Goal: Find specific page/section: Find specific page/section

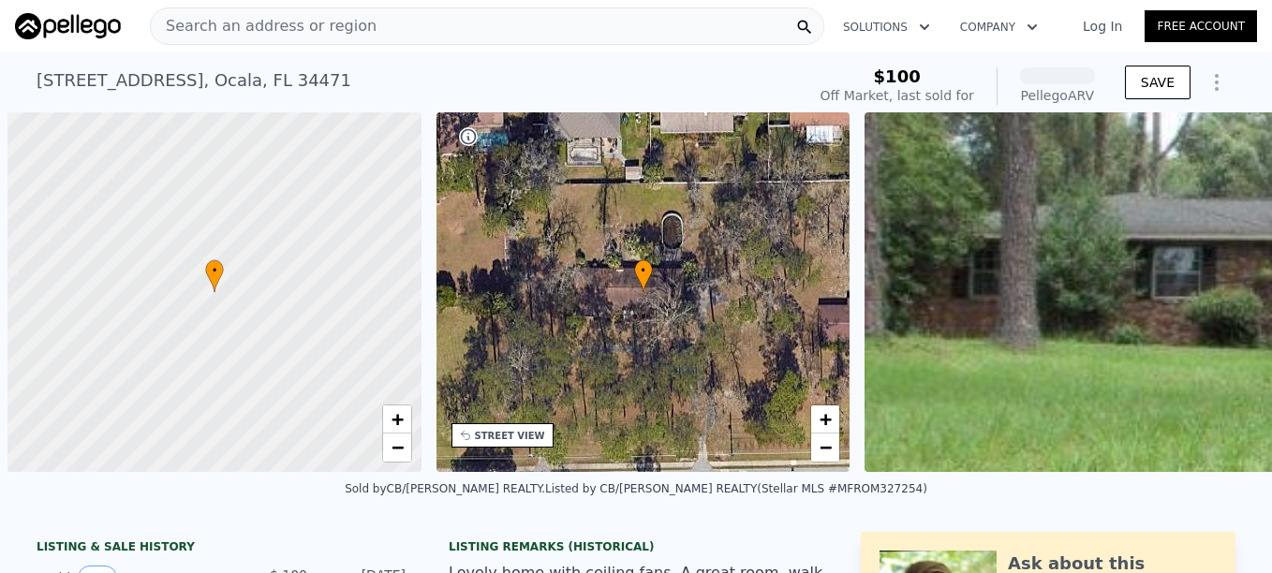
scroll to position [0, 7]
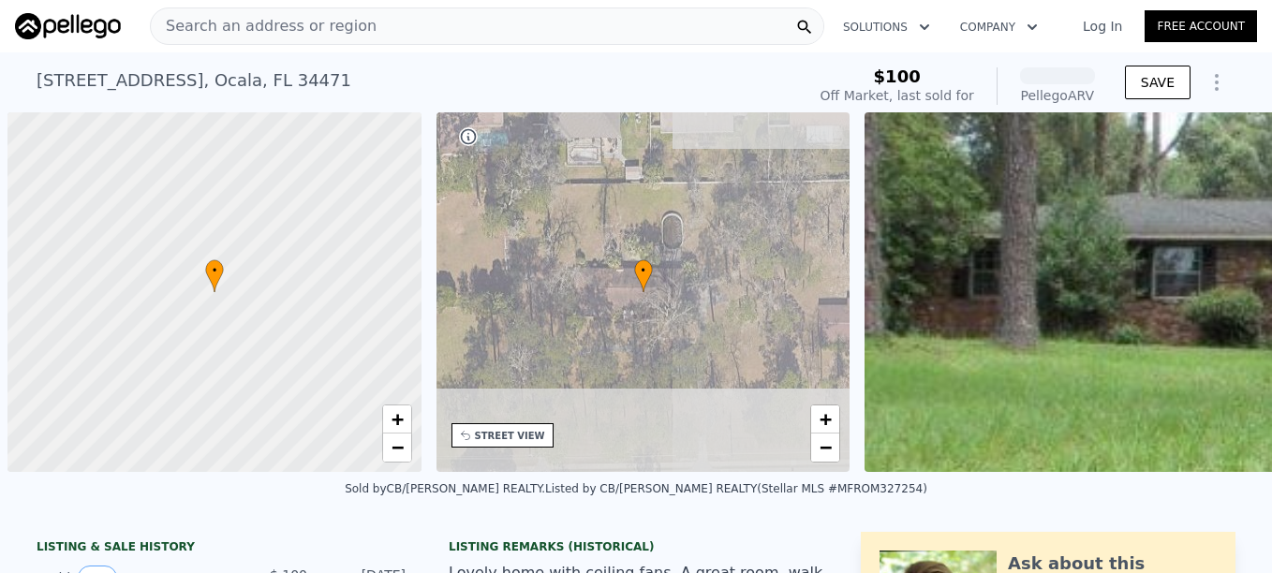
scroll to position [0, 7]
